Goal: Check status

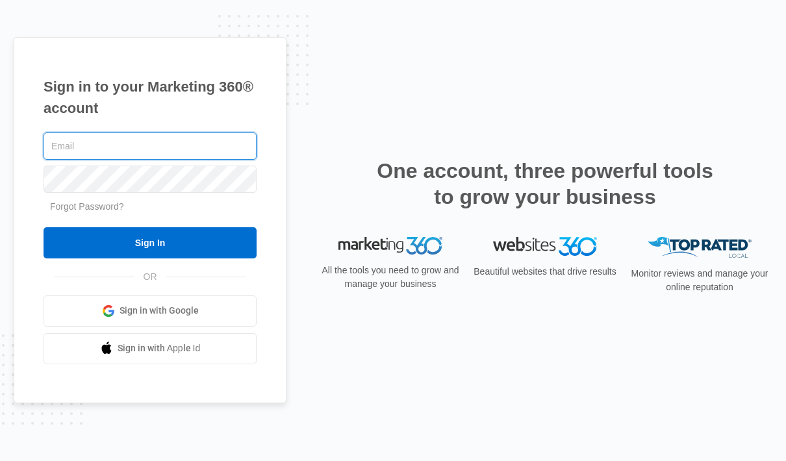
type input "[PERSON_NAME][EMAIL_ADDRESS][DOMAIN_NAME]"
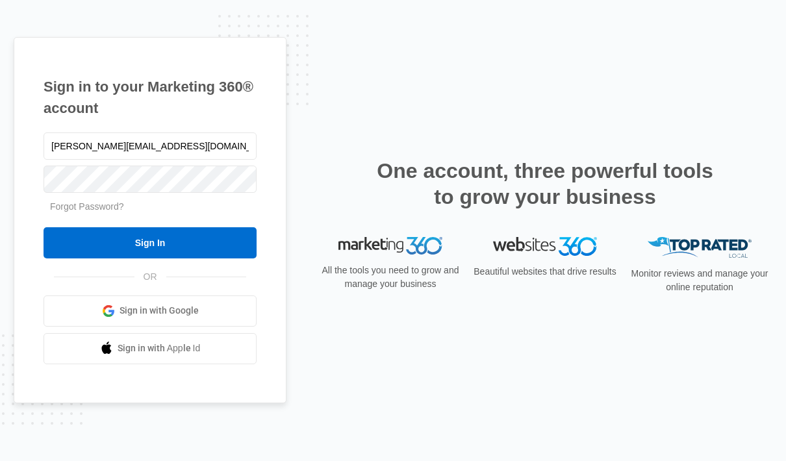
click at [161, 258] on input "Sign In" at bounding box center [149, 242] width 213 height 31
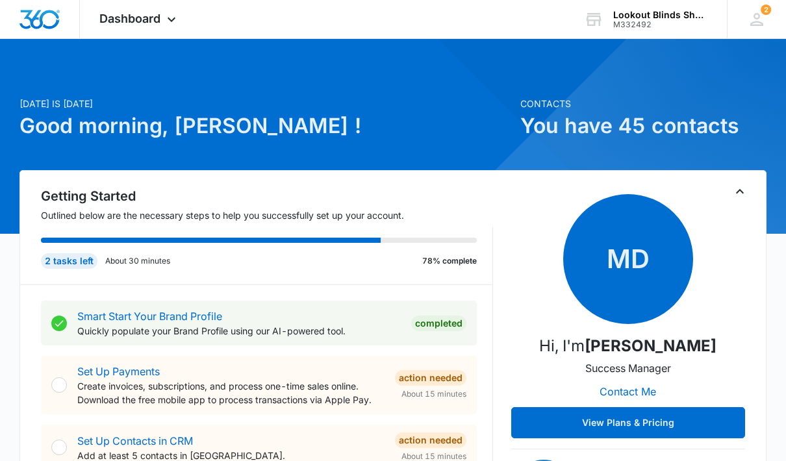
click at [176, 32] on div "Dashboard Apps Reputation Forms CRM Email Social POS Content Ads Intelligence F…" at bounding box center [139, 19] width 119 height 38
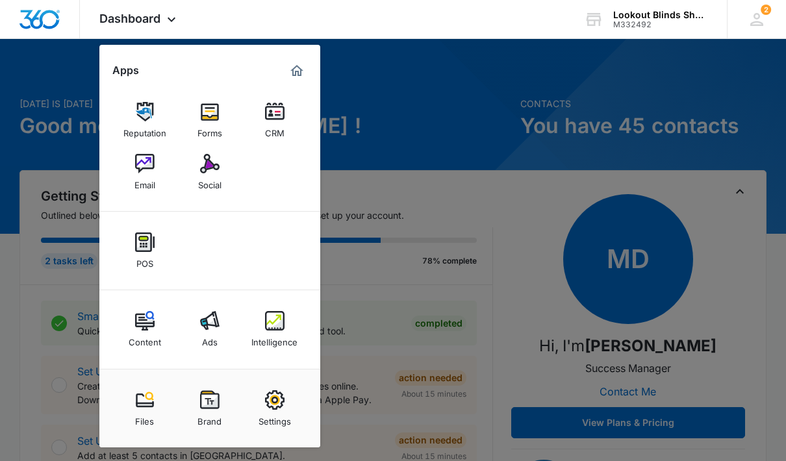
click at [277, 325] on img at bounding box center [274, 320] width 19 height 19
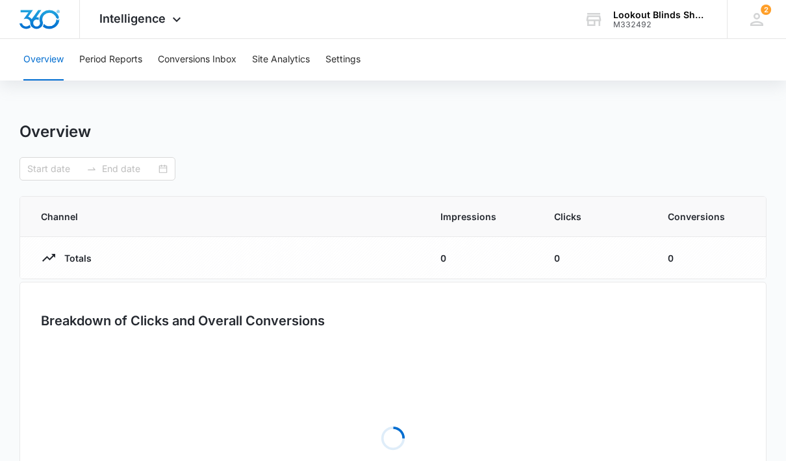
type input "[DATE]"
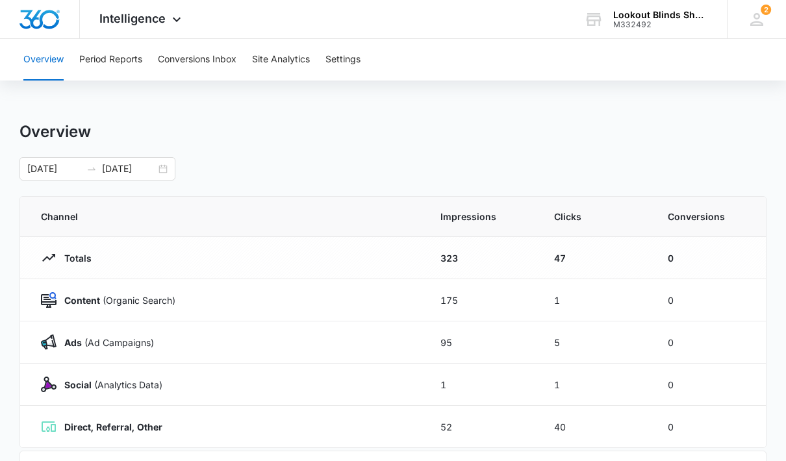
click at [205, 67] on button "Conversions Inbox" at bounding box center [197, 60] width 79 height 42
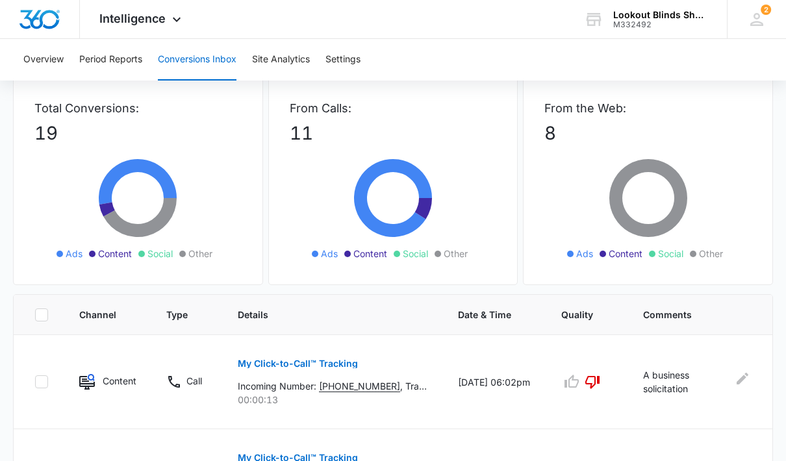
scroll to position [74, 0]
